Goal: Task Accomplishment & Management: Complete application form

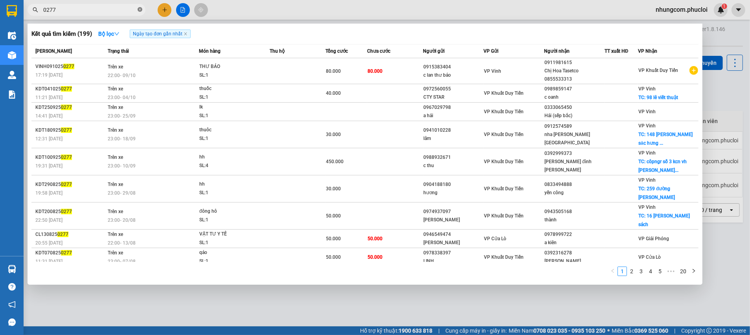
scroll to position [36, 0]
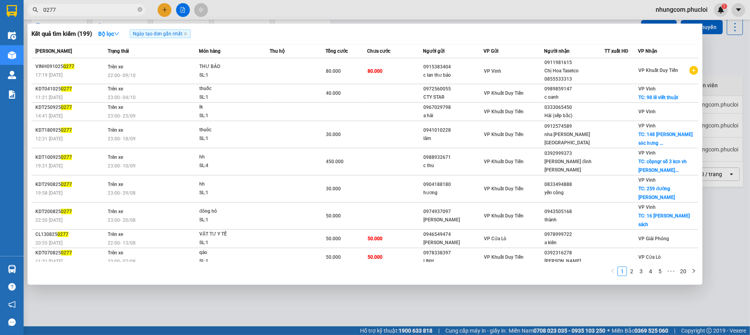
click at [163, 6] on div at bounding box center [375, 167] width 750 height 335
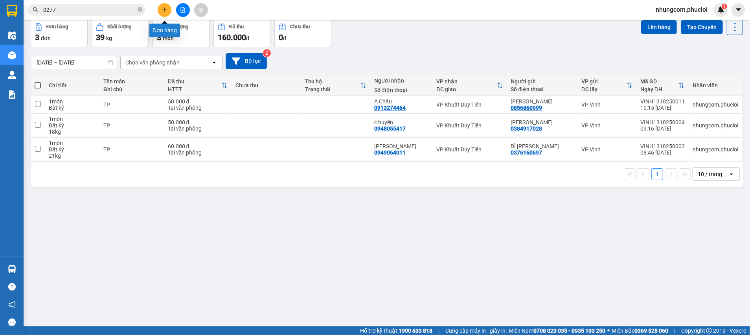
click at [166, 9] on icon "plus" at bounding box center [165, 10] width 6 height 6
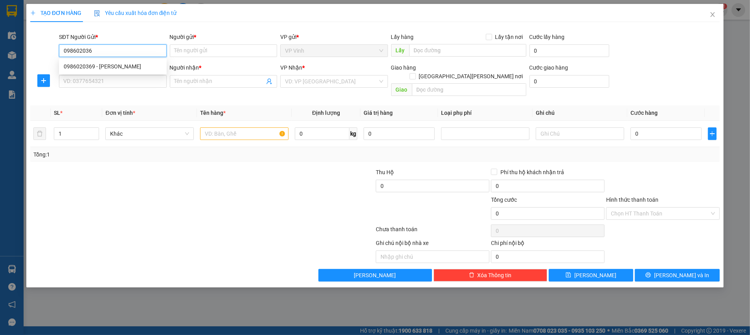
type input "0986020369"
click at [102, 63] on div "0986020369 - [PERSON_NAME]" at bounding box center [113, 66] width 98 height 9
type input "[PERSON_NAME]"
type input "0986020369"
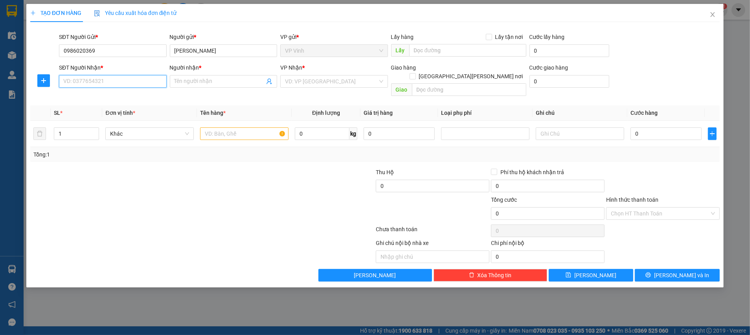
click at [102, 80] on input "SĐT Người Nhận *" at bounding box center [113, 81] width 108 height 13
click at [103, 94] on div "0965020367 - [PERSON_NAME]" at bounding box center [113, 97] width 98 height 9
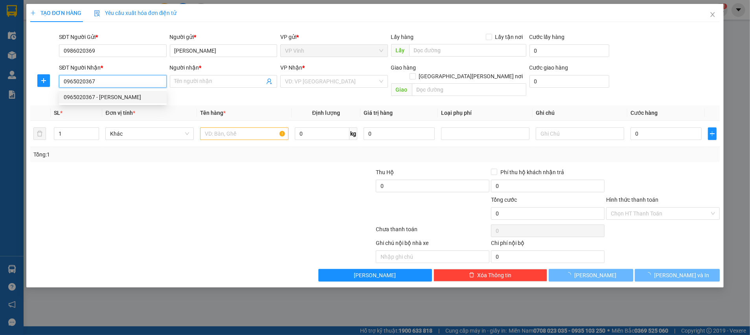
type input "0965020367"
type input "[PERSON_NAME]"
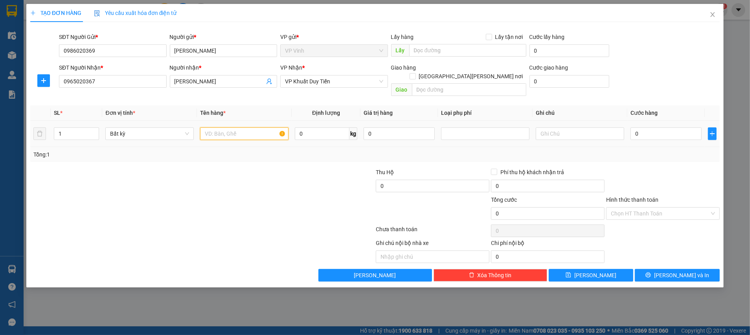
click at [225, 127] on input "text" at bounding box center [244, 133] width 88 height 13
type input "bưởi"
click at [306, 127] on input "0" at bounding box center [322, 133] width 55 height 13
type input "13.5"
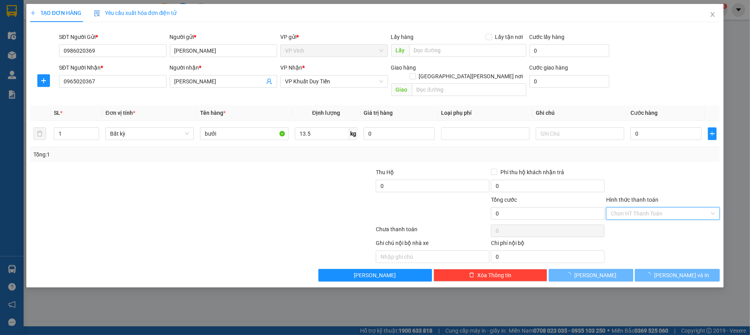
click at [626, 207] on input "Hình thức thanh toán" at bounding box center [660, 213] width 99 height 12
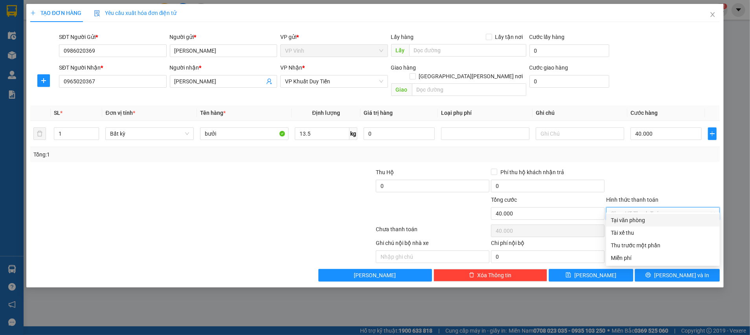
type input "40.000"
click at [625, 218] on div "Tại văn phòng" at bounding box center [663, 220] width 104 height 9
type input "0"
click at [93, 127] on div "1" at bounding box center [76, 133] width 45 height 13
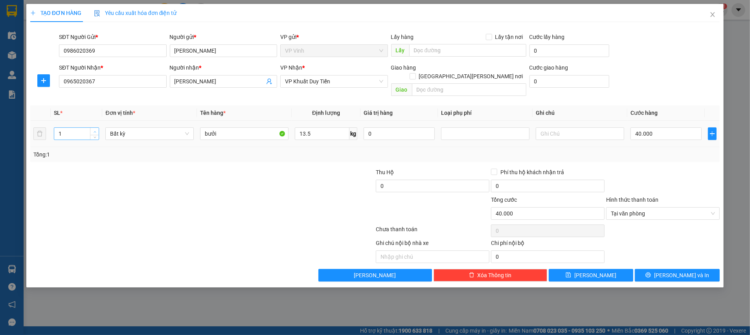
type input "2"
click at [95, 129] on span "up" at bounding box center [94, 131] width 5 height 5
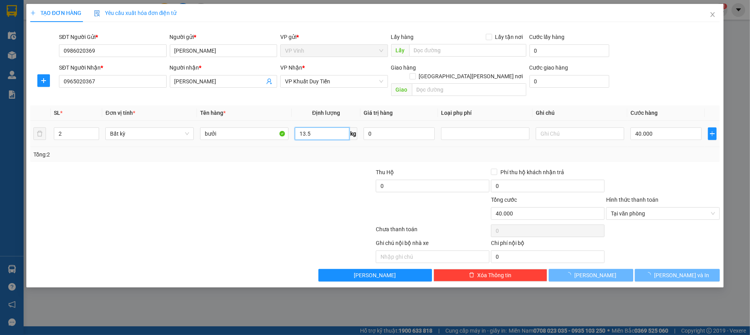
click at [327, 127] on input "13.5" at bounding box center [322, 133] width 55 height 13
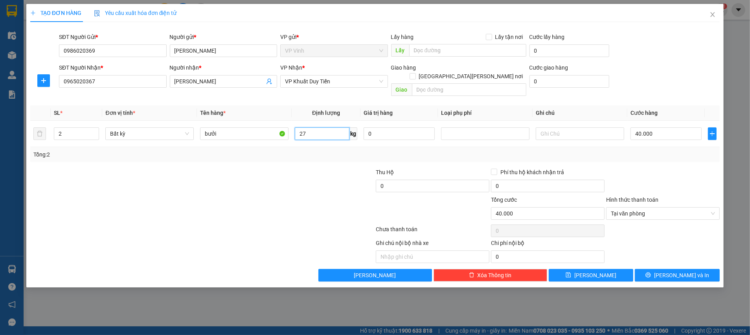
type input "27"
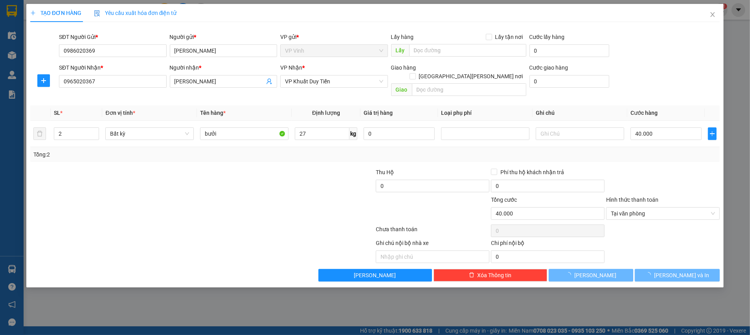
click at [340, 185] on div at bounding box center [317, 182] width 115 height 28
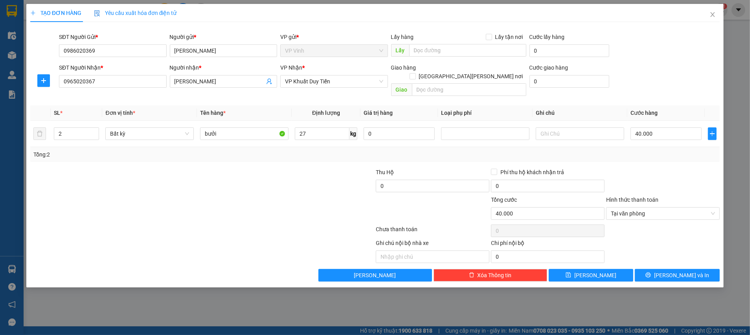
type input "70.000"
click at [695, 269] on button "[PERSON_NAME] và In" at bounding box center [677, 275] width 85 height 13
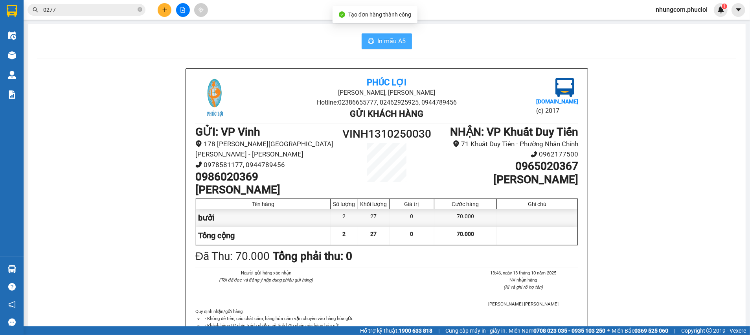
click at [393, 40] on span "In mẫu A5" at bounding box center [391, 41] width 28 height 10
